Goal: Check status

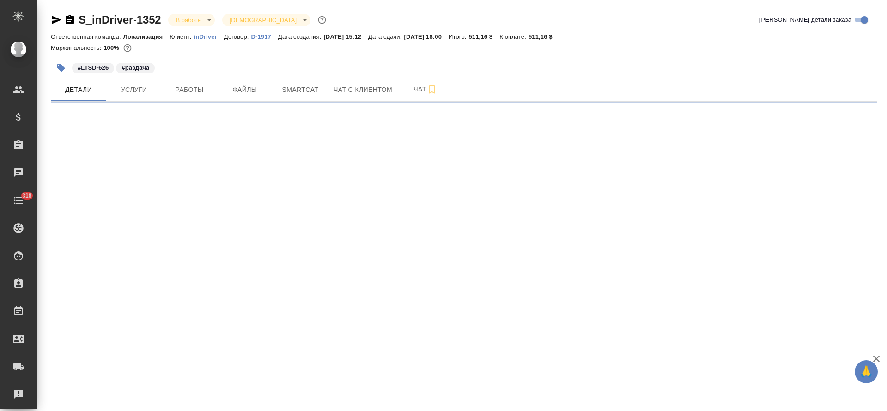
select select "RU"
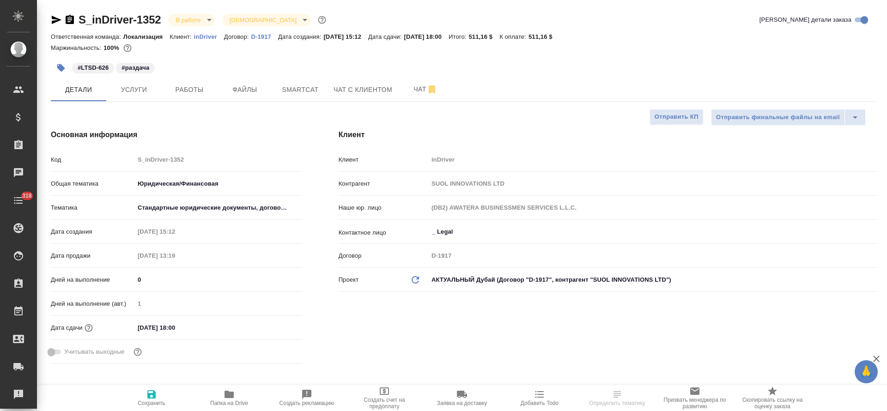
type textarea "x"
type input "[PERSON_NAME]"
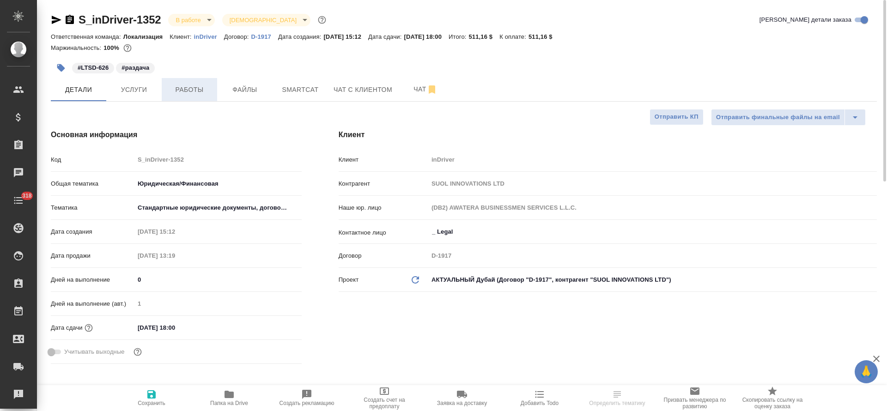
click at [195, 98] on button "Работы" at bounding box center [189, 89] width 55 height 23
